Goal: Understand process/instructions

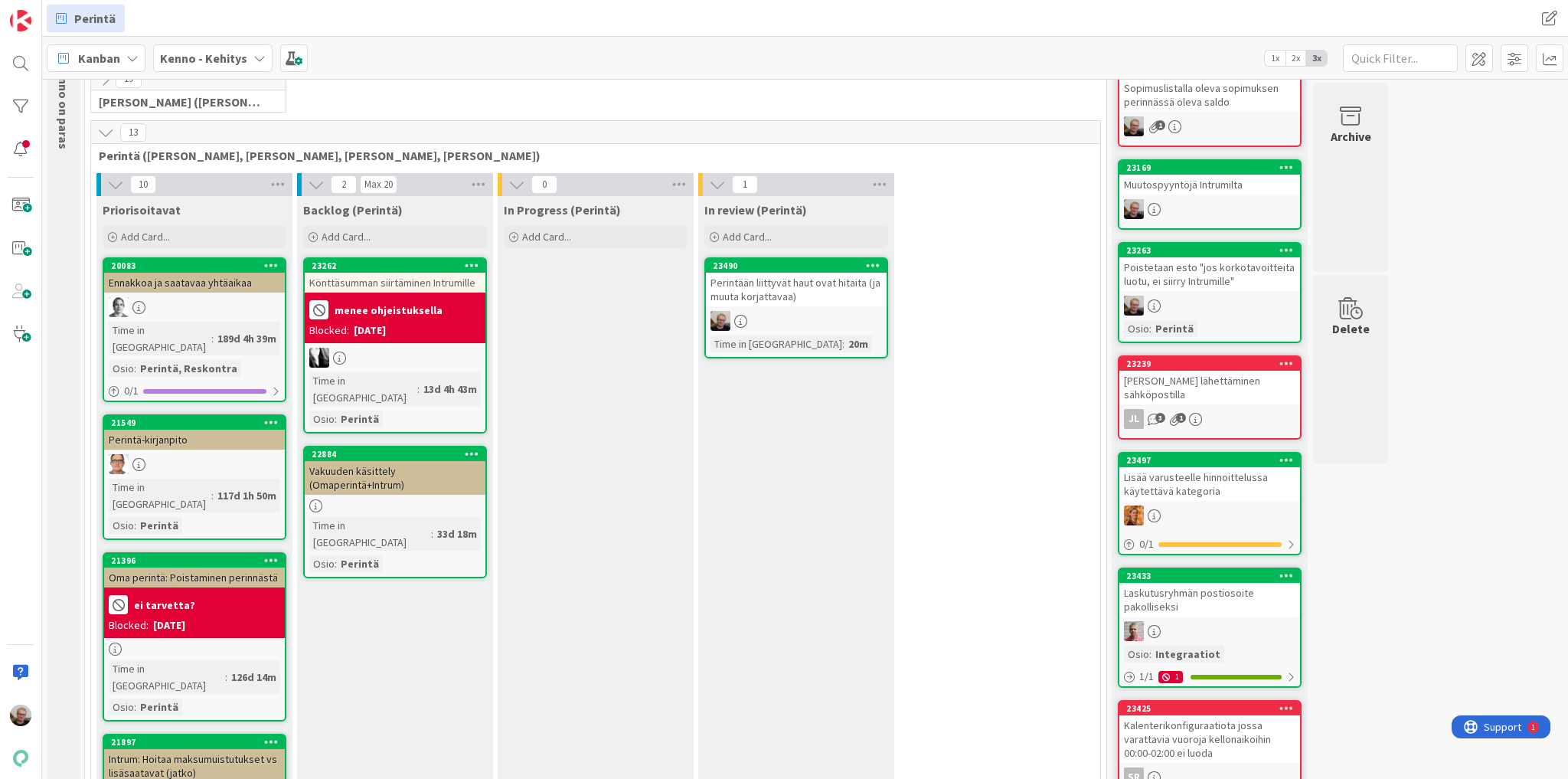
click at [101, 130] on icon at bounding box center [105, 132] width 17 height 17
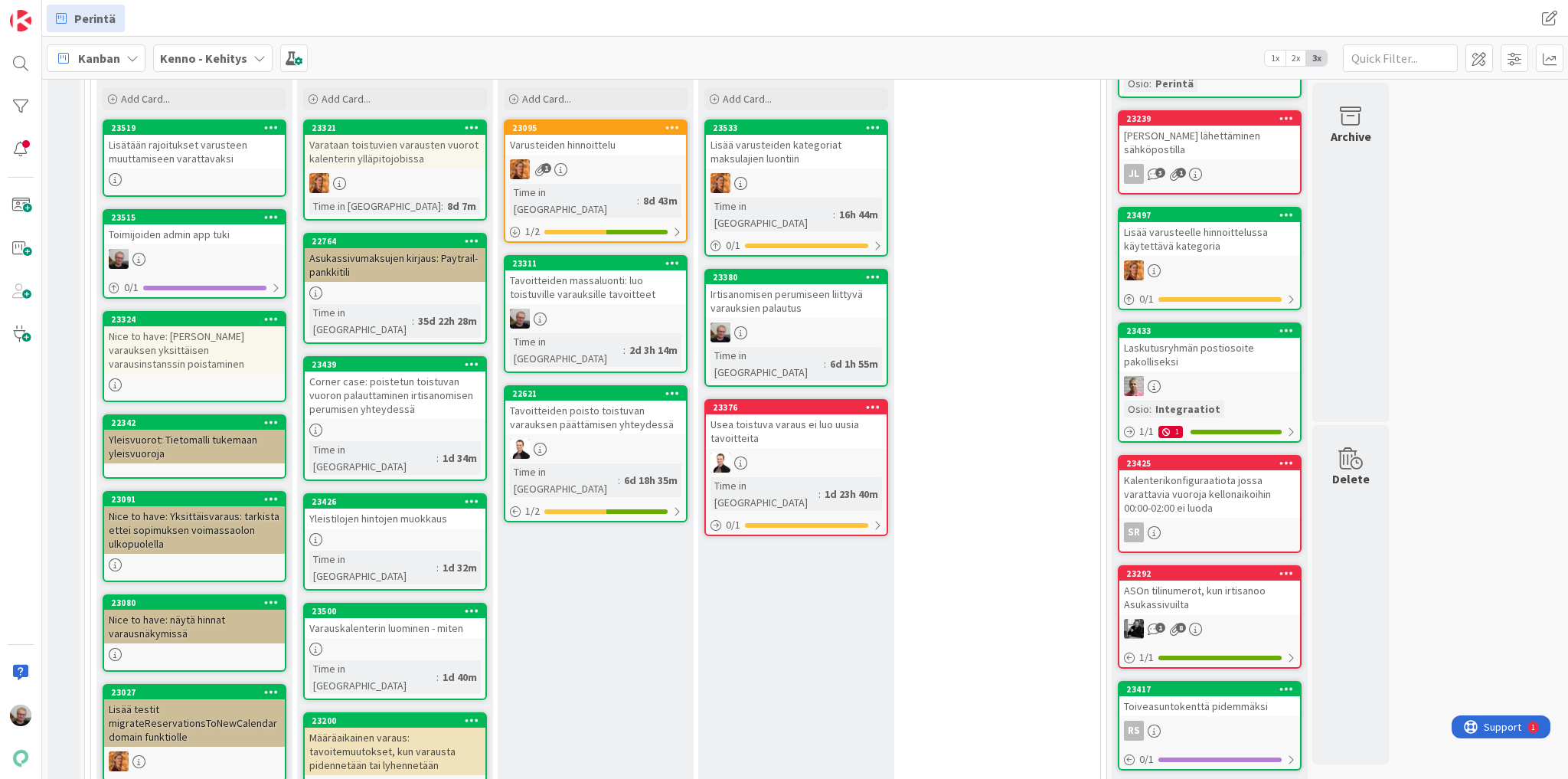
scroll to position [245, 0]
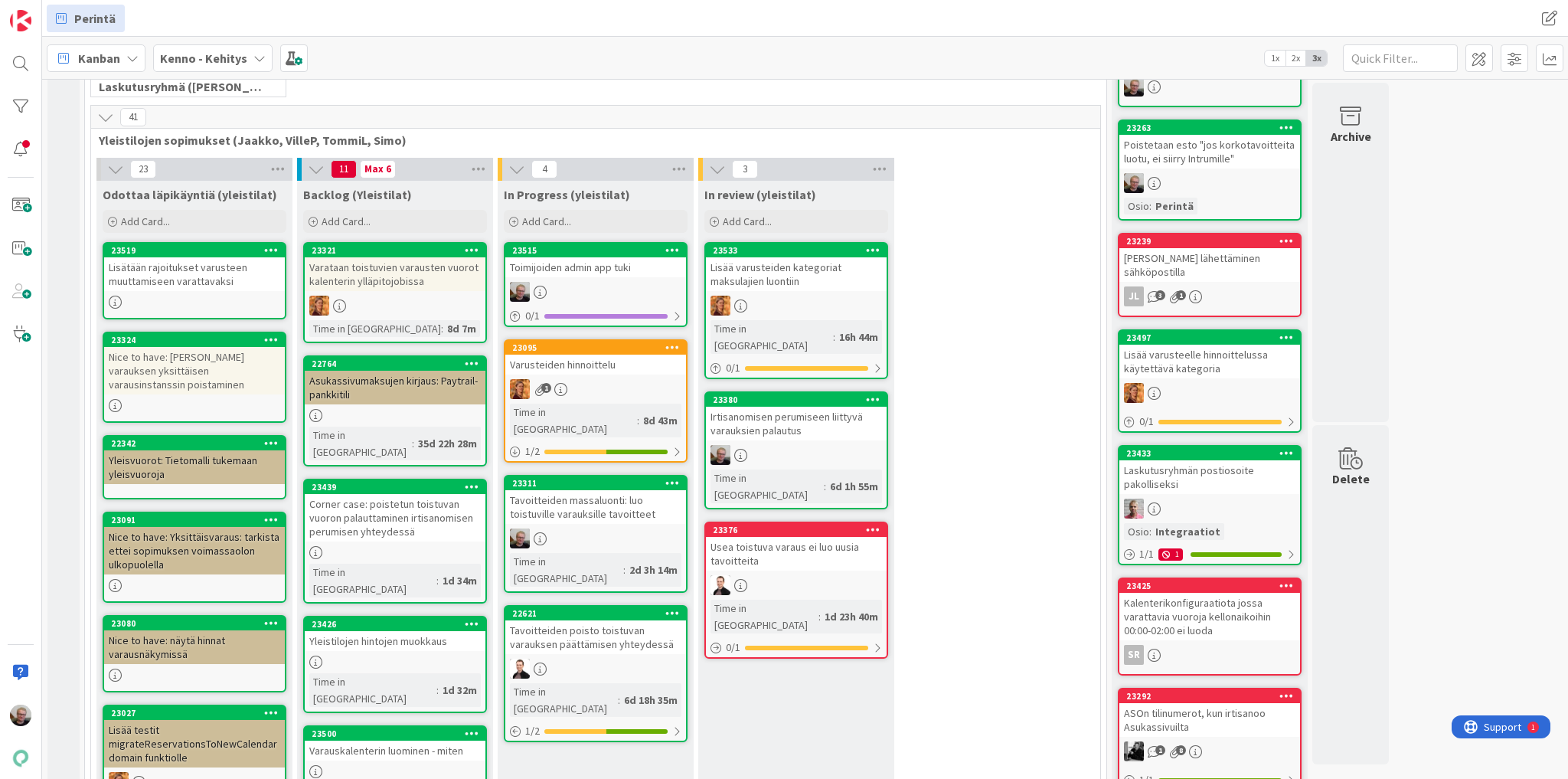
click at [600, 270] on div "Toimijoiden admin app tuki" at bounding box center [596, 268] width 181 height 20
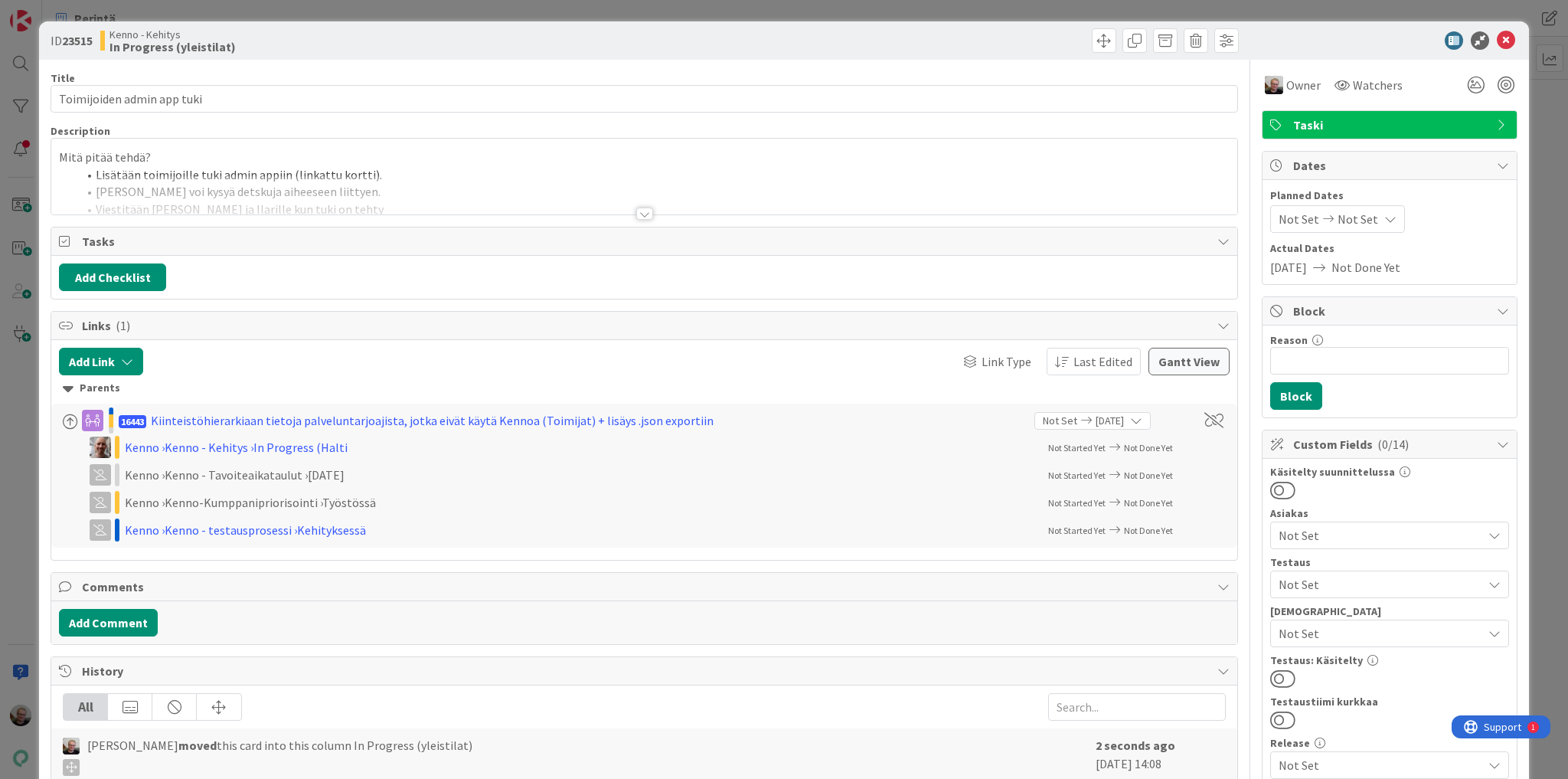
click at [288, 194] on div at bounding box center [644, 195] width 1186 height 39
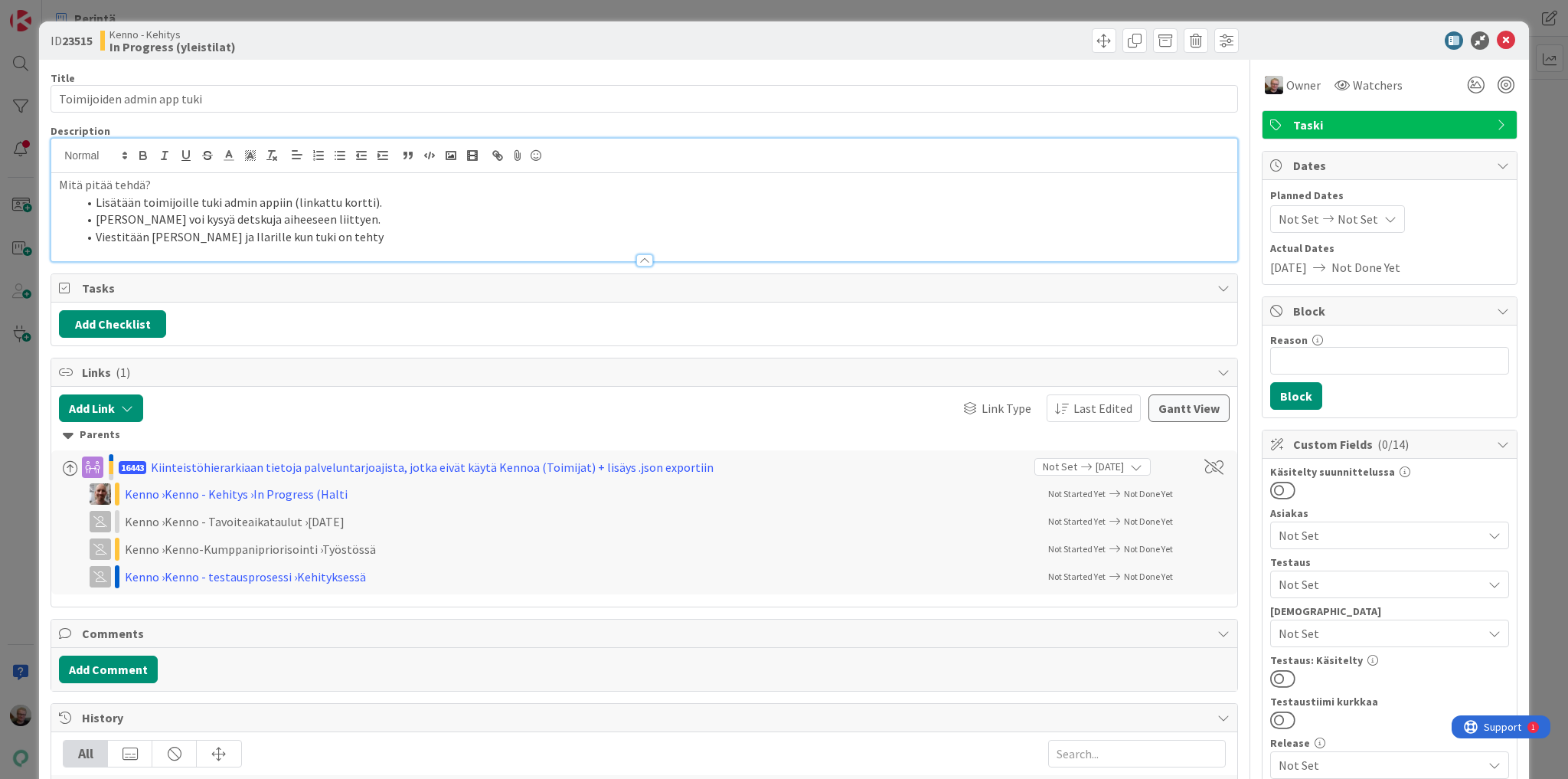
click at [448, 250] on div at bounding box center [644, 253] width 1186 height 16
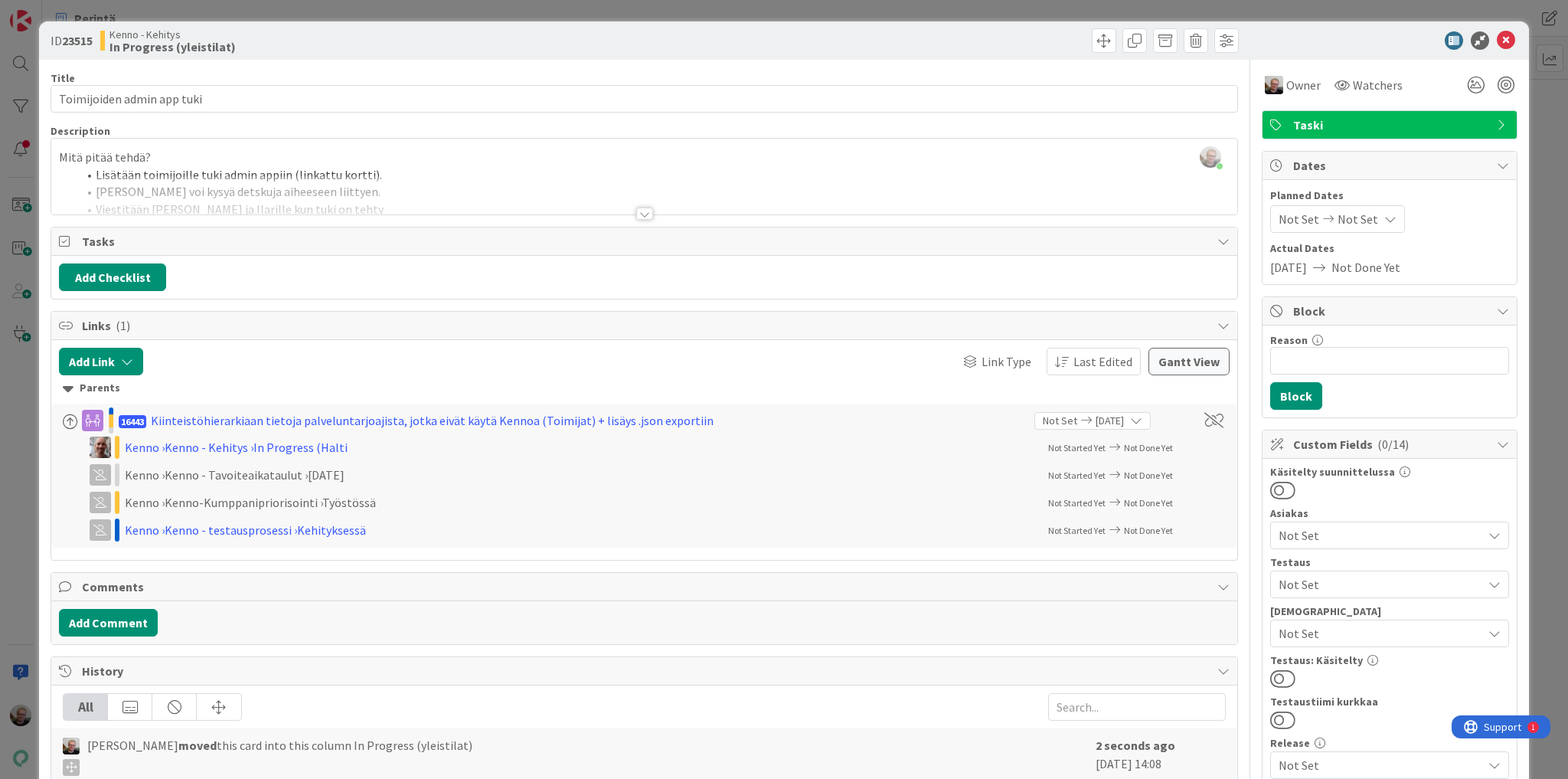
click at [442, 206] on div at bounding box center [644, 195] width 1186 height 39
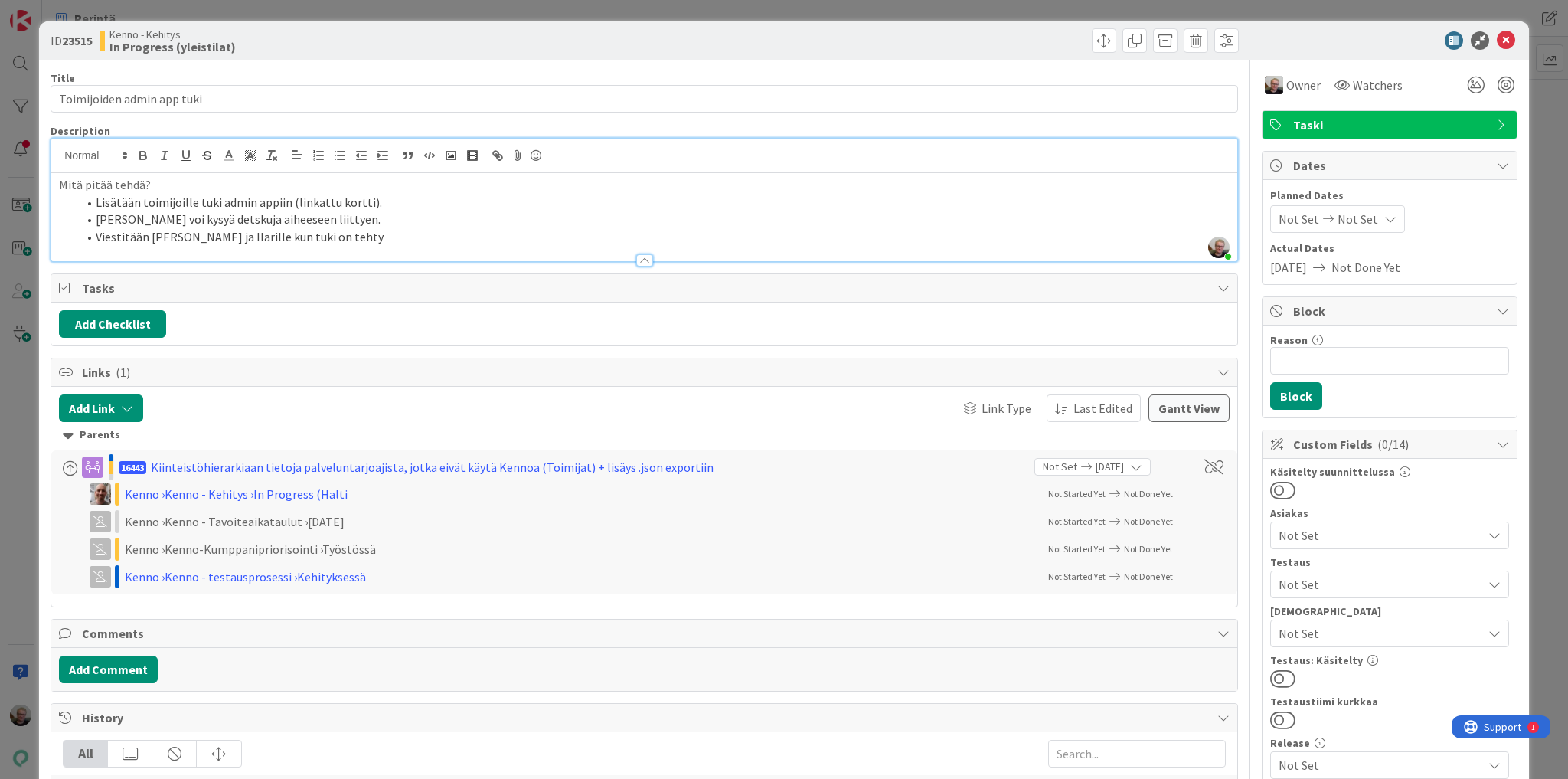
click at [414, 253] on div at bounding box center [644, 253] width 1186 height 16
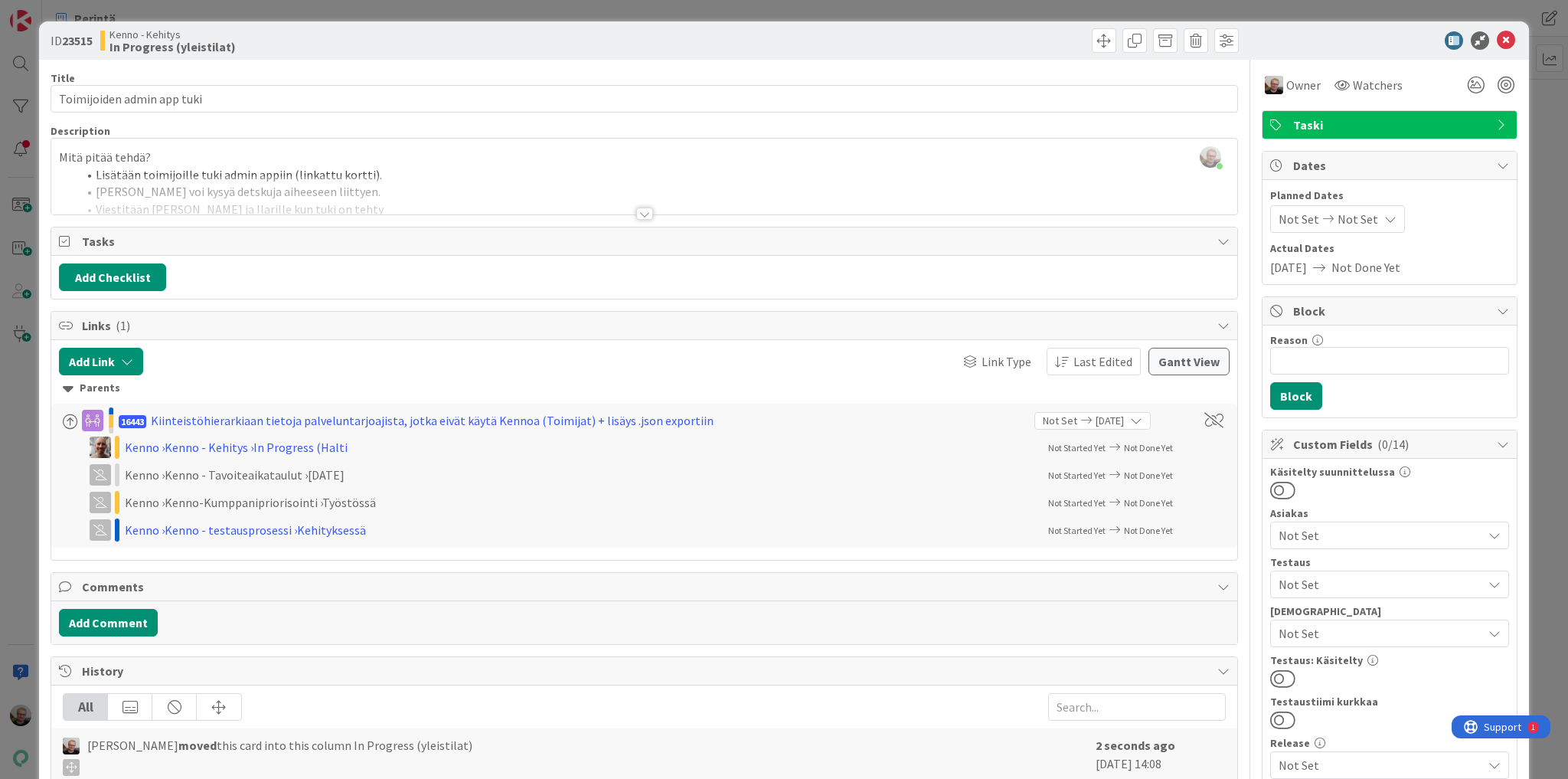
click at [393, 196] on div at bounding box center [644, 195] width 1186 height 39
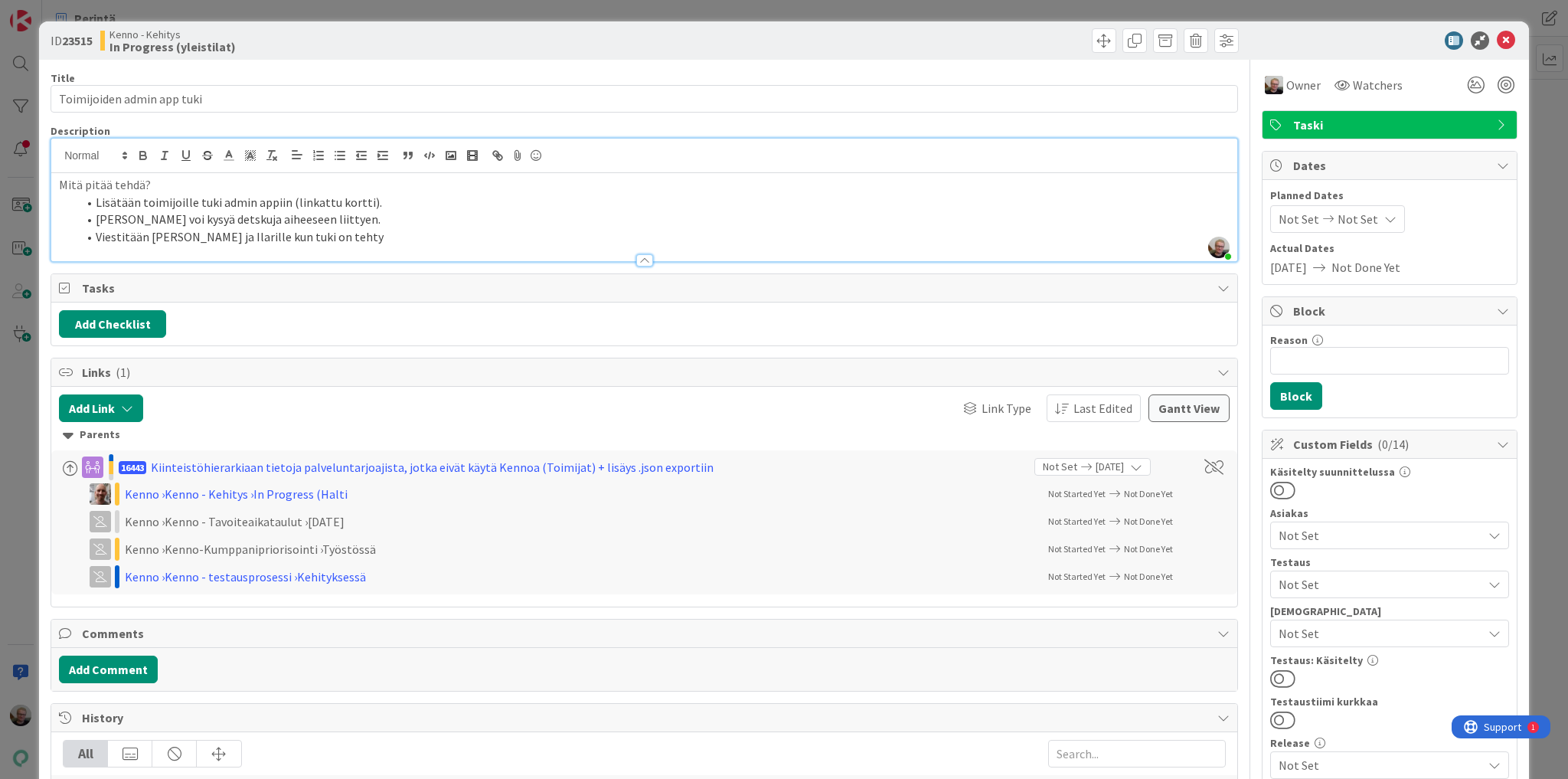
click at [391, 230] on li "Viestitään [PERSON_NAME] ja Ilarille kun tuki on tehty" at bounding box center [654, 237] width 1153 height 18
click at [530, 234] on li "Viestitään [PERSON_NAME] ja Ilarille kun tuki on tehty" at bounding box center [654, 237] width 1153 height 18
click at [395, 188] on p "Mitä pitää tehdä?" at bounding box center [644, 185] width 1171 height 18
click at [346, 220] on li "[PERSON_NAME] voi kysyä detskuja aiheeseen liittyen." at bounding box center [654, 219] width 1153 height 18
click at [418, 203] on li "Lisätään toimijoille tuki admin appiin (linkattu kortti)." at bounding box center [654, 203] width 1153 height 18
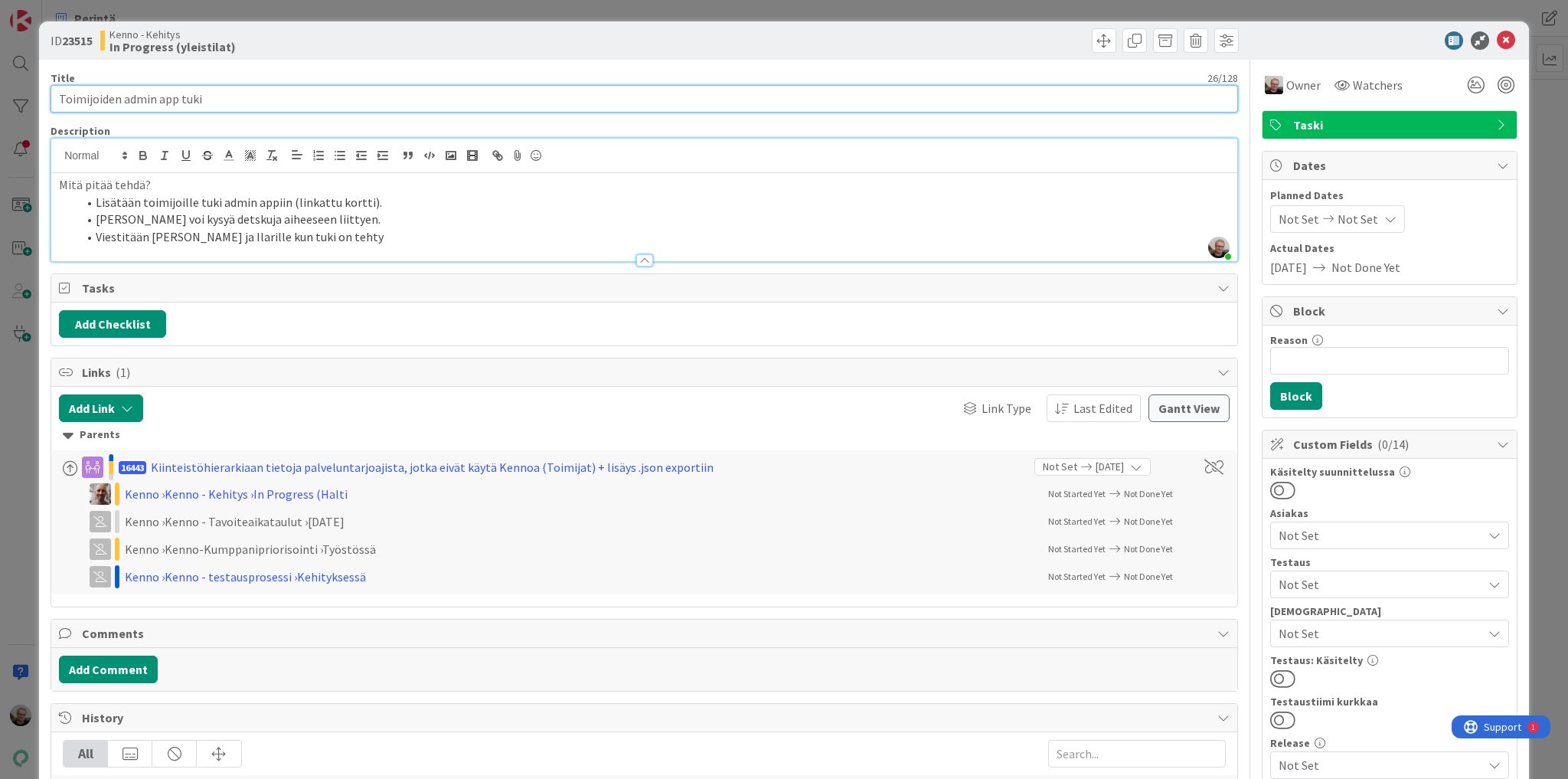
drag, startPoint x: 224, startPoint y: 97, endPoint x: 3, endPoint y: 73, distance: 222.3
click at [3, 73] on div "ID 23515 Kenno - Kehitys In Progress (yleistilat) Title 26 / 128 Toimijoiden ad…" at bounding box center [784, 390] width 1568 height 779
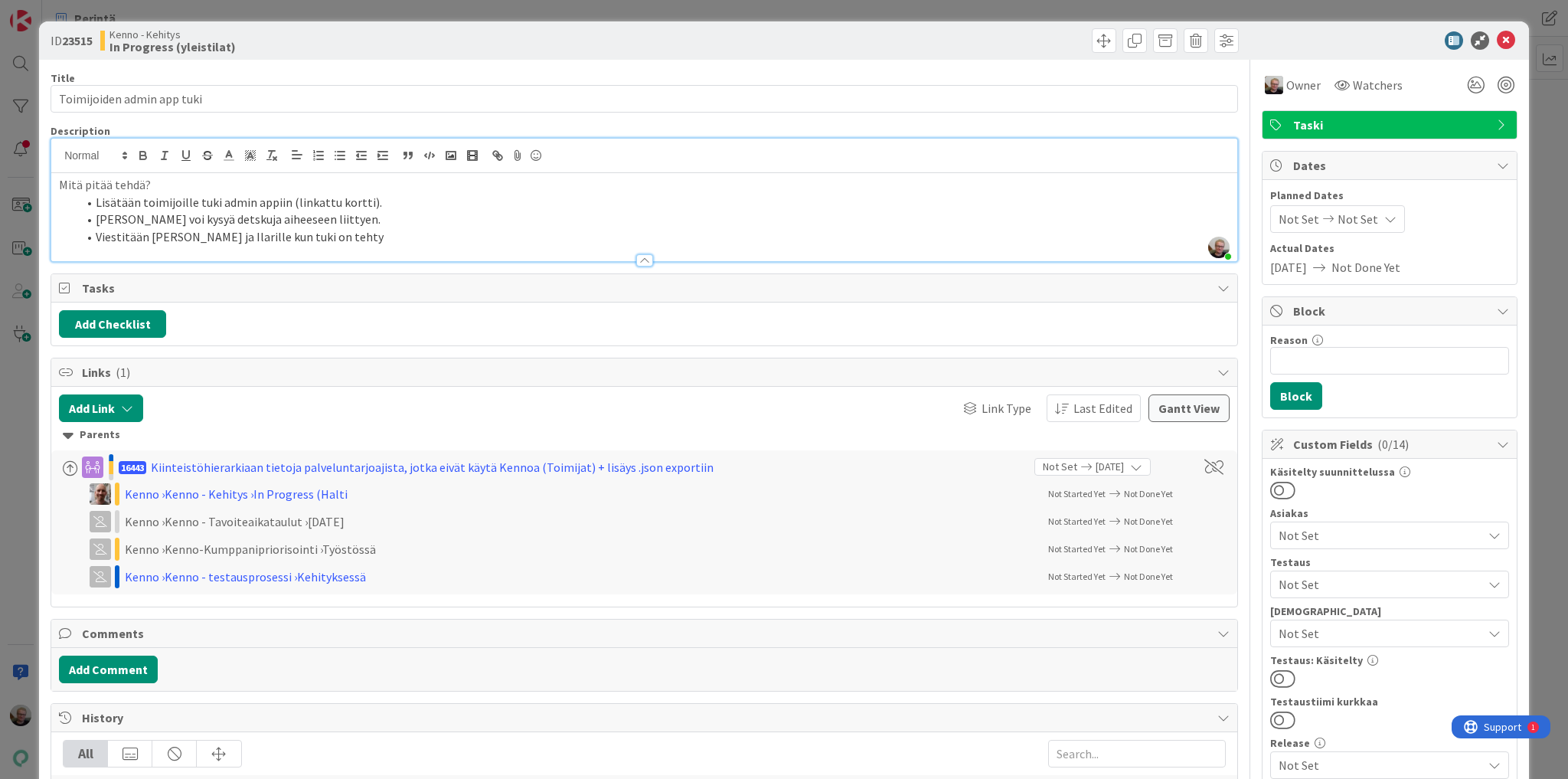
click at [838, 182] on p "Mitä pitää tehdä?" at bounding box center [644, 185] width 1171 height 18
click at [1497, 41] on icon at bounding box center [1506, 40] width 19 height 19
